Goal: Register for event/course

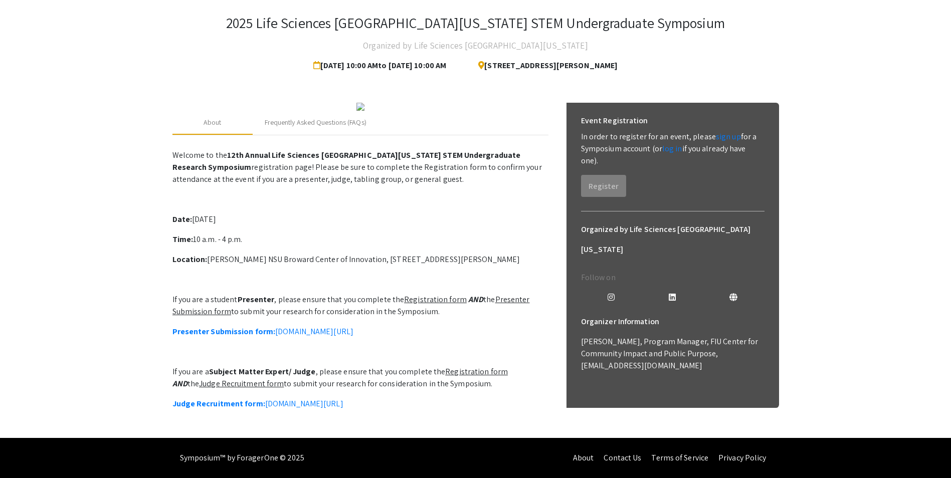
scroll to position [150, 0]
click at [350, 326] on link "Presenter Submission form: [DOMAIN_NAME][URL]" at bounding box center [263, 331] width 181 height 11
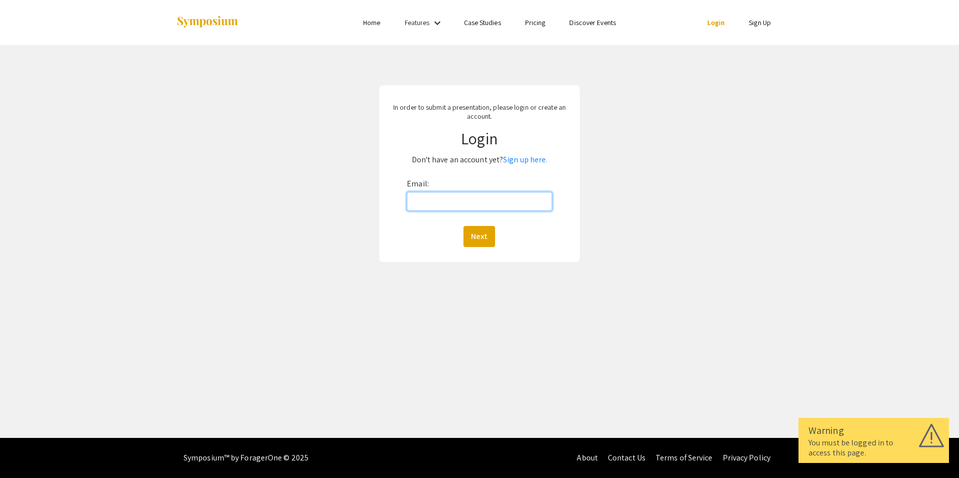
click at [462, 201] on input "Email:" at bounding box center [479, 201] width 145 height 19
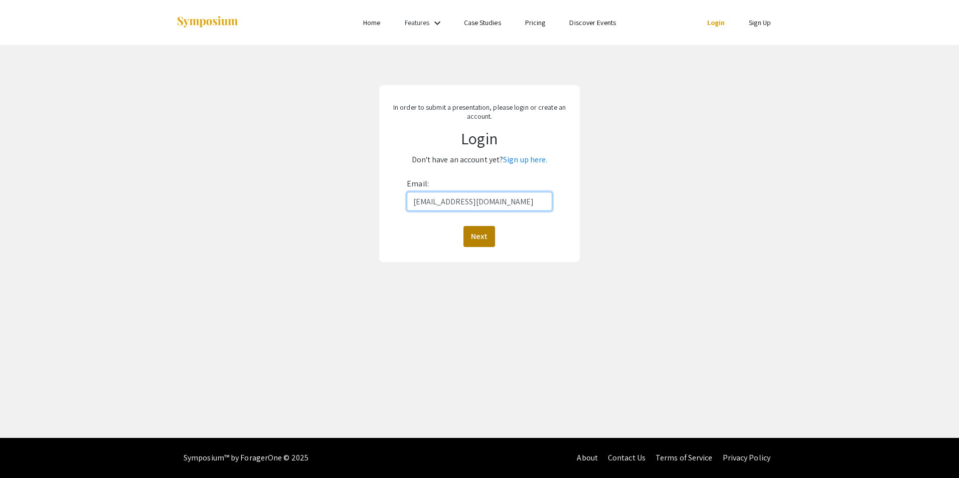
type input "rdriver@nova.edu"
click at [479, 235] on button "Next" at bounding box center [479, 236] width 32 height 21
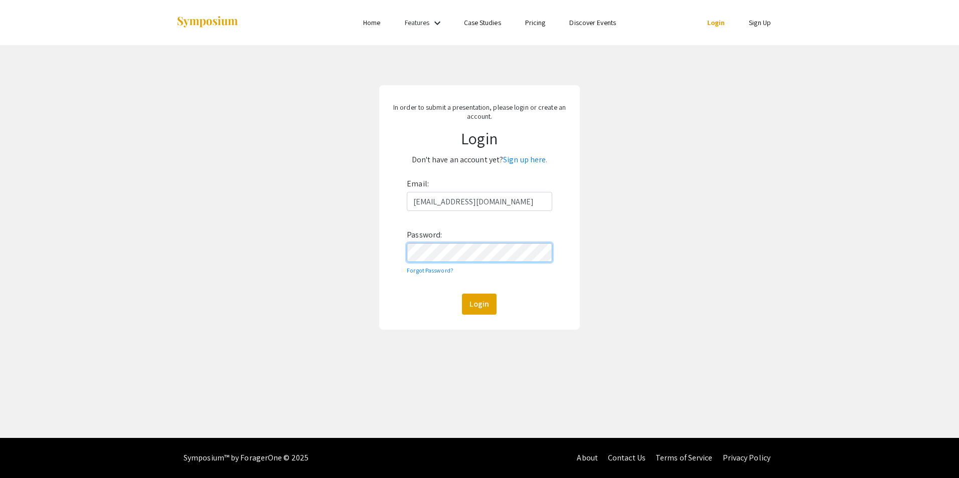
click at [462, 294] on button "Login" at bounding box center [479, 304] width 35 height 21
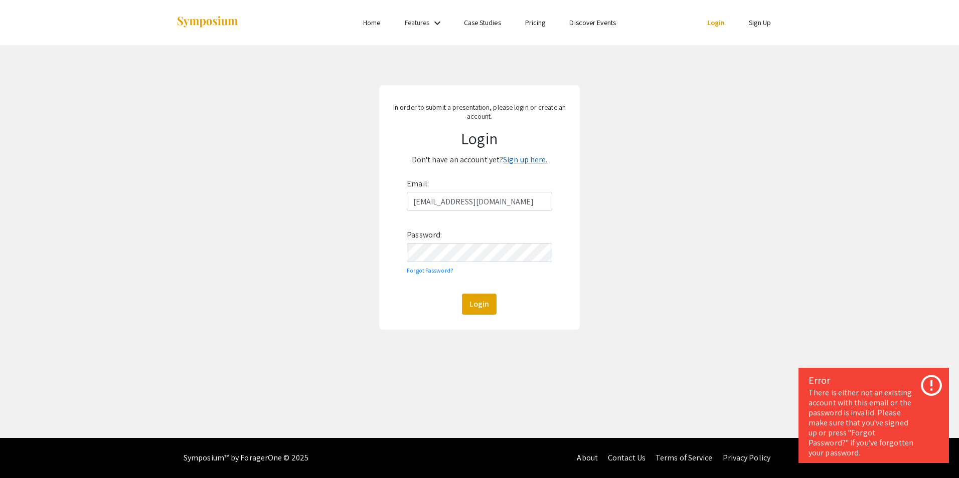
click at [514, 162] on link "Sign up here." at bounding box center [525, 159] width 44 height 11
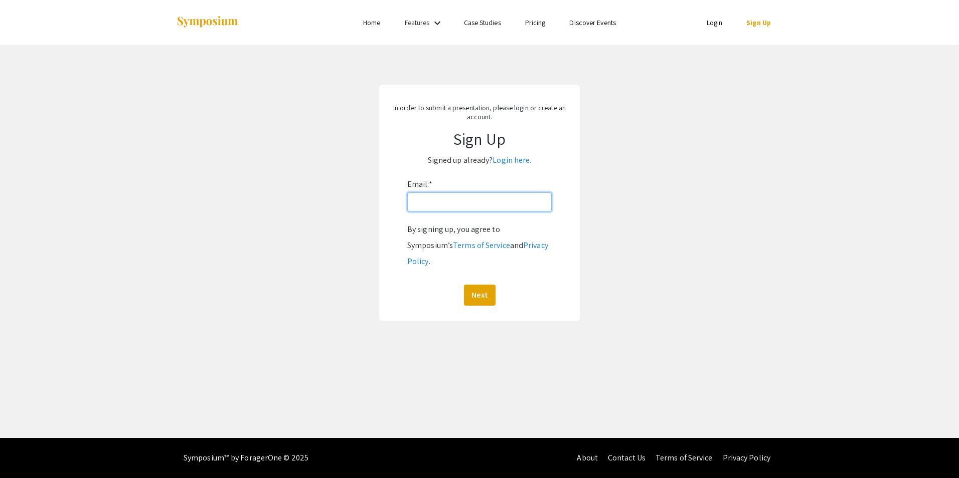
click at [489, 200] on input "Email: *" at bounding box center [479, 202] width 144 height 19
type input "rdriver@nova.edu"
click at [479, 285] on button "Next" at bounding box center [480, 295] width 32 height 21
